Goal: Task Accomplishment & Management: Manage account settings

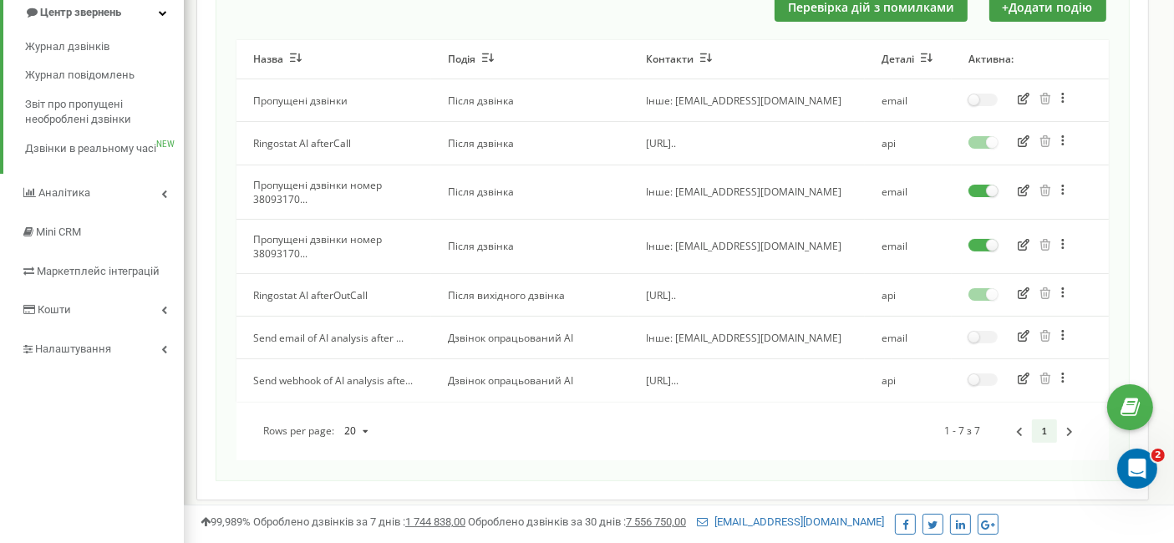
click at [1016, 382] on button "button" at bounding box center [1024, 380] width 22 height 17
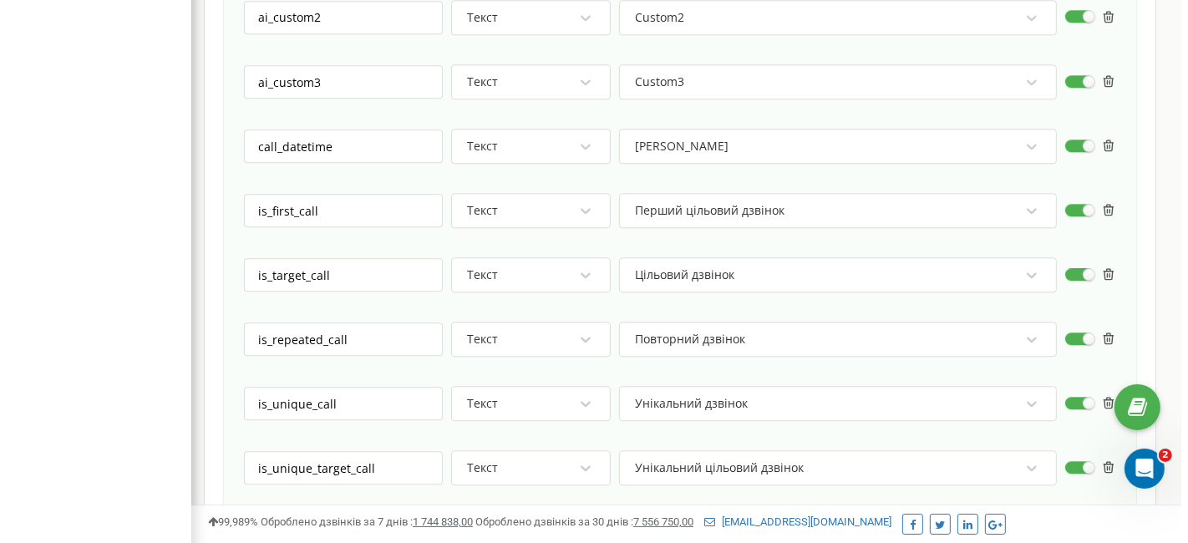
scroll to position [4267, 0]
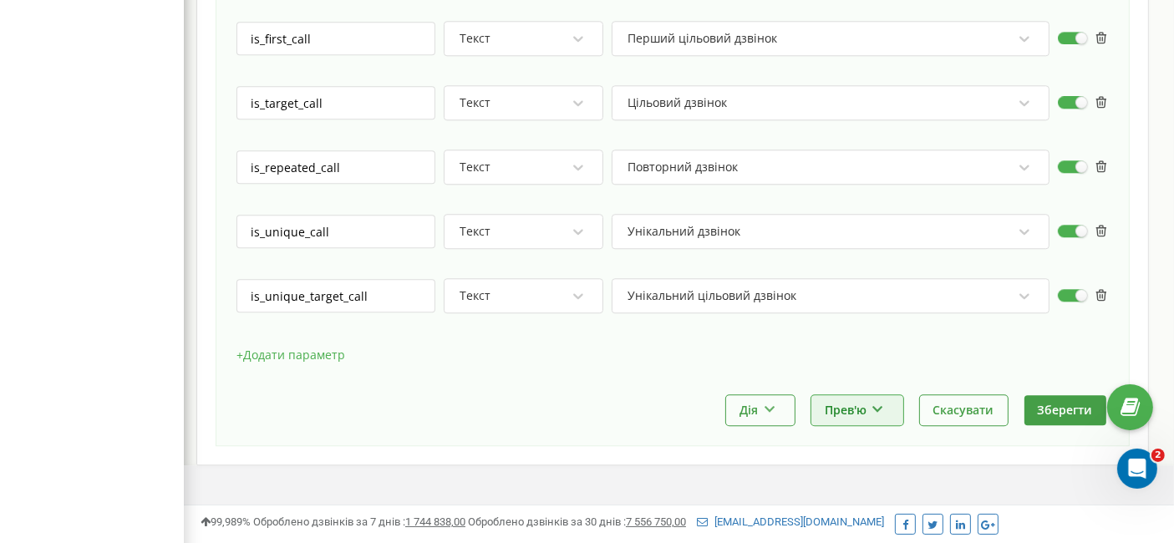
click at [871, 395] on button "Прев'ю" at bounding box center [857, 409] width 92 height 29
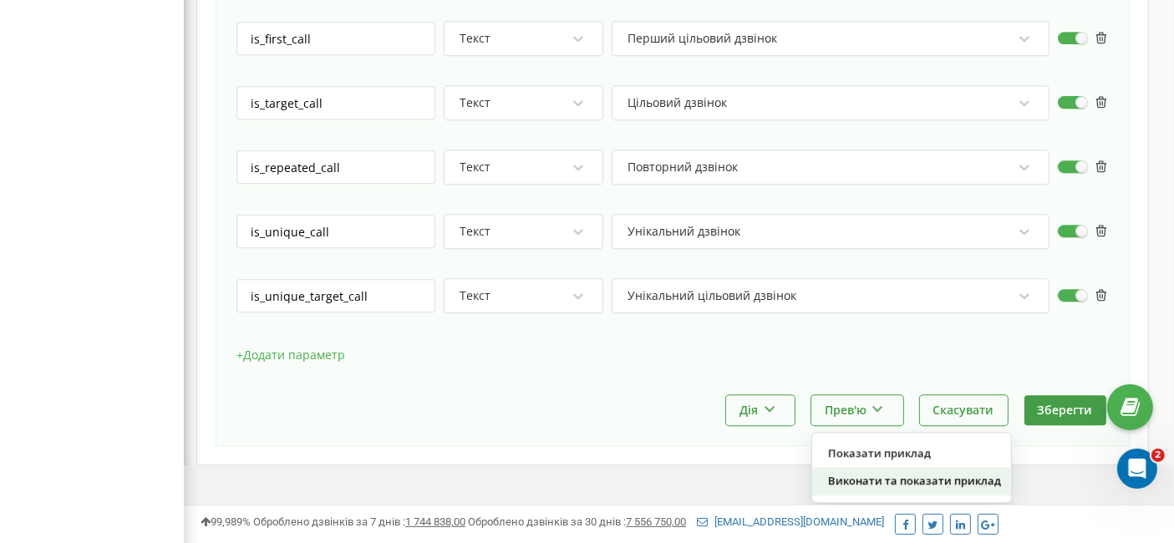
click at [887, 467] on div "Виконати та показати приклад" at bounding box center [911, 481] width 199 height 28
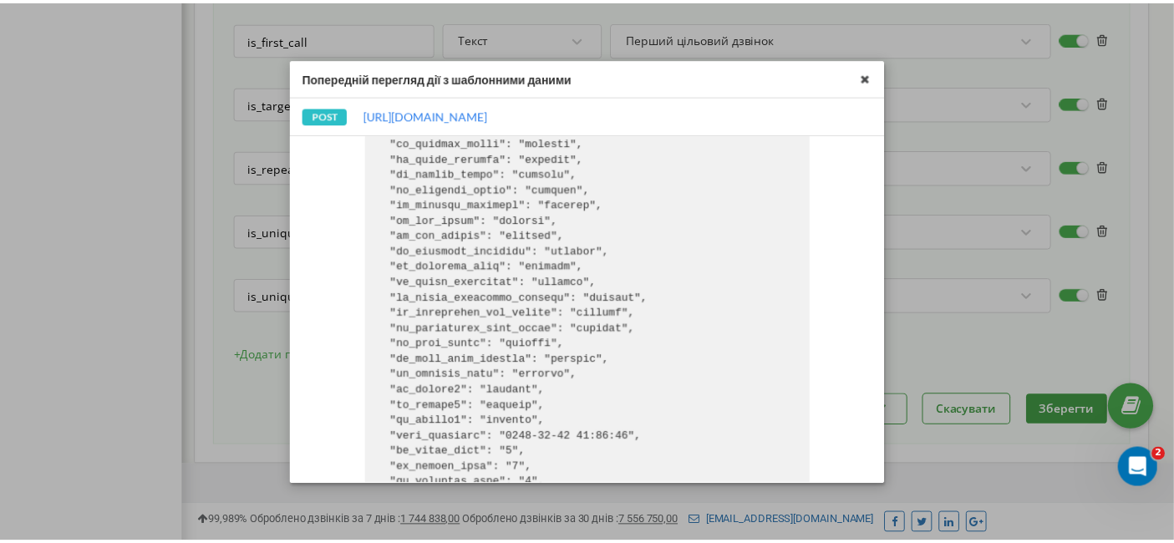
scroll to position [1012, 0]
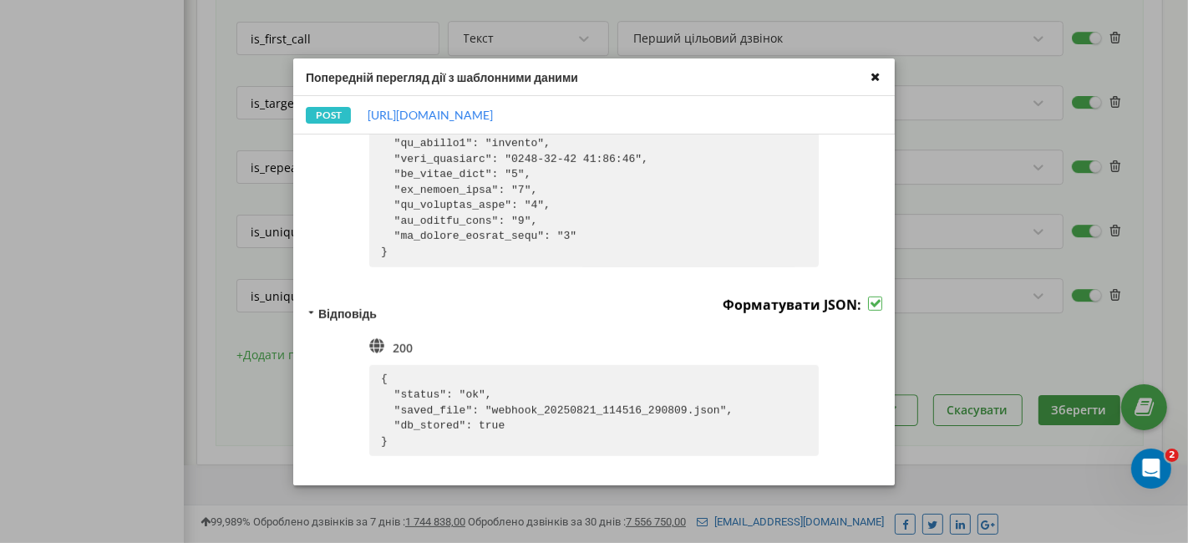
click at [878, 75] on icon at bounding box center [875, 76] width 19 height 19
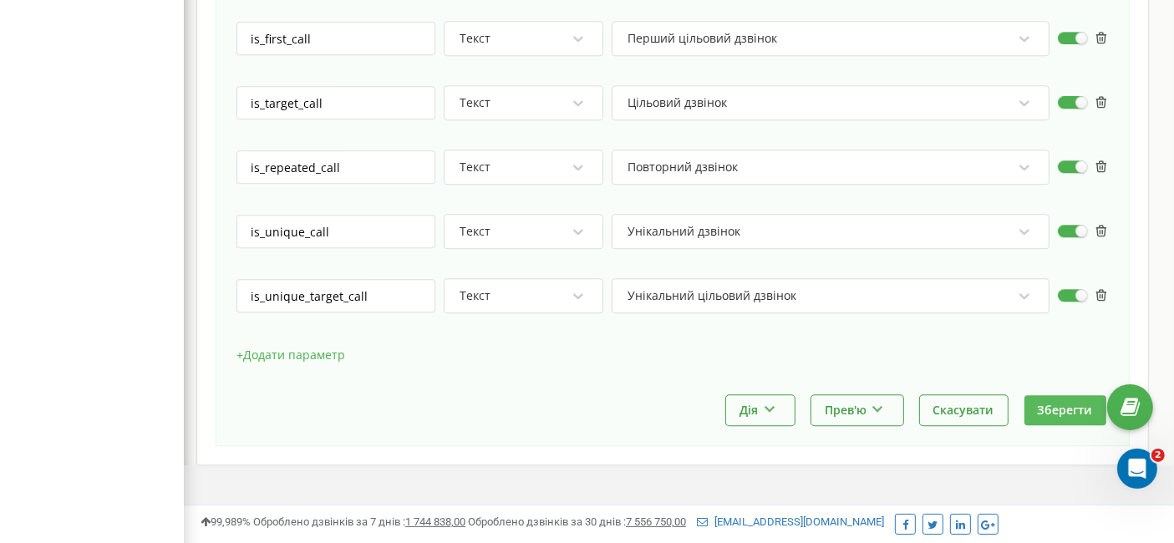
click at [1050, 395] on button "Зберегти" at bounding box center [1065, 409] width 82 height 29
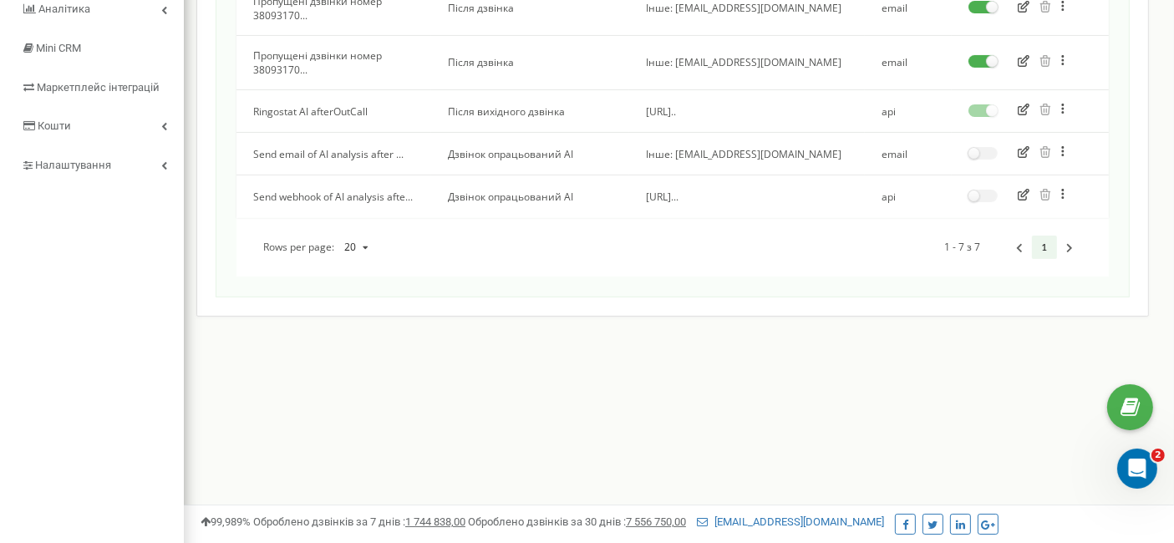
scroll to position [366, 0]
click at [979, 152] on label at bounding box center [983, 151] width 29 height 2
click at [0, 0] on input "checkbox" at bounding box center [0, 0] width 0 height 0
click at [989, 195] on label at bounding box center [983, 194] width 29 height 2
click at [0, 0] on input "checkbox" at bounding box center [0, 0] width 0 height 0
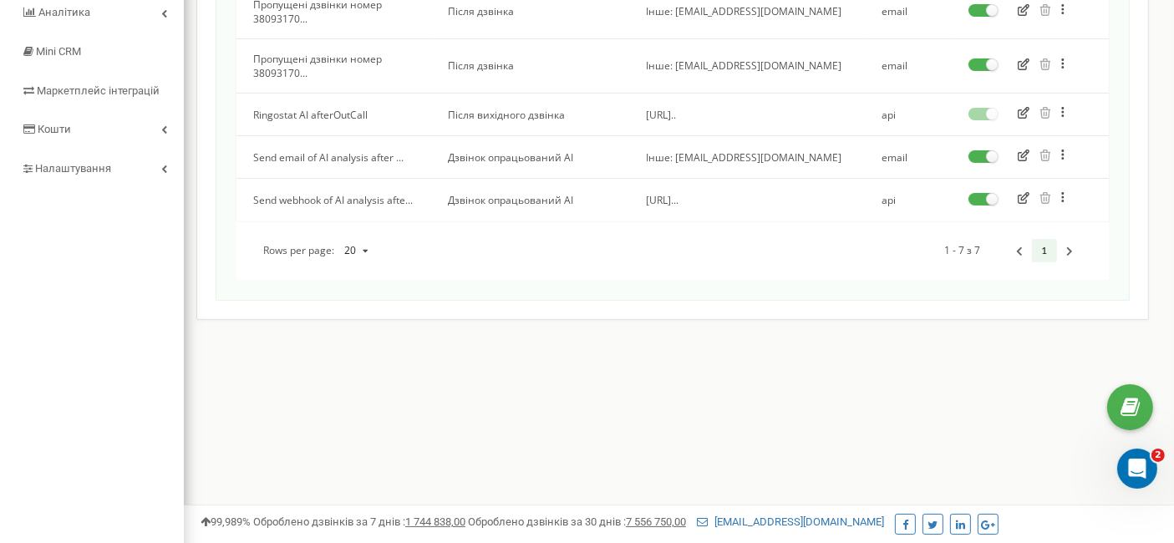
click at [988, 152] on label at bounding box center [983, 151] width 29 height 2
click at [0, 0] on input "checkbox" at bounding box center [0, 0] width 0 height 0
